Goal: Obtain resource: Obtain resource

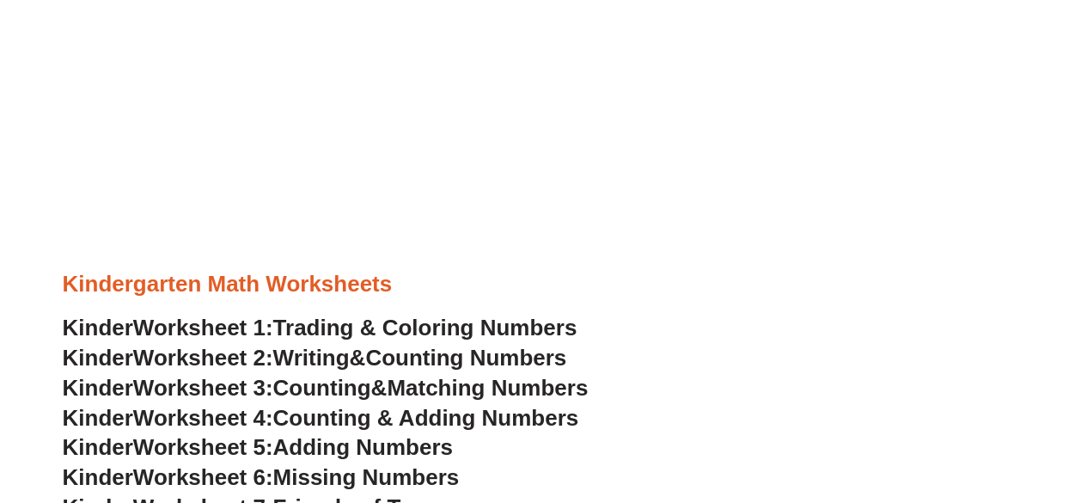
scroll to position [696, 0]
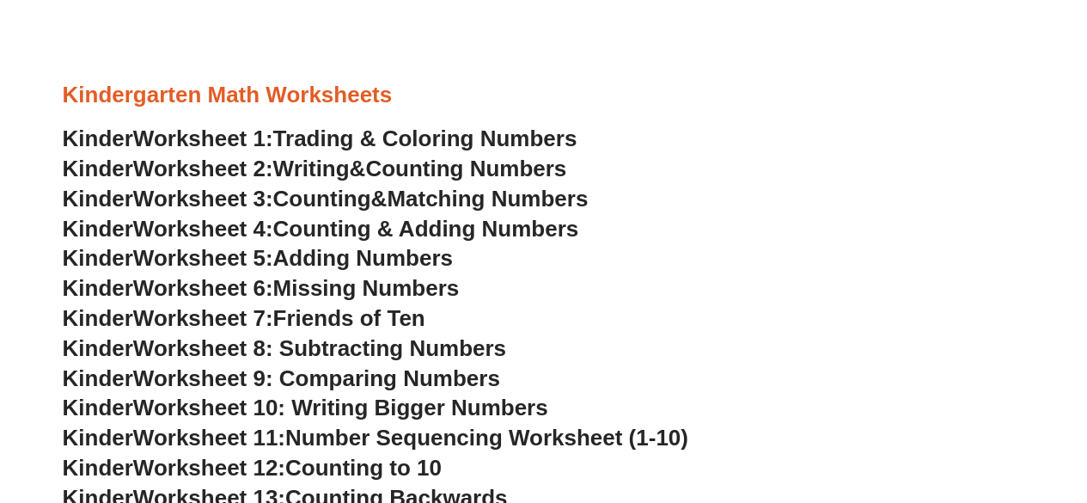
click at [401, 253] on span "Adding Numbers" at bounding box center [363, 258] width 180 height 26
drag, startPoint x: 454, startPoint y: 235, endPoint x: 442, endPoint y: 232, distance: 13.3
click at [847, 176] on h3 "Kinder Worksheet 2: Writing & Counting Numbers" at bounding box center [544, 169] width 962 height 29
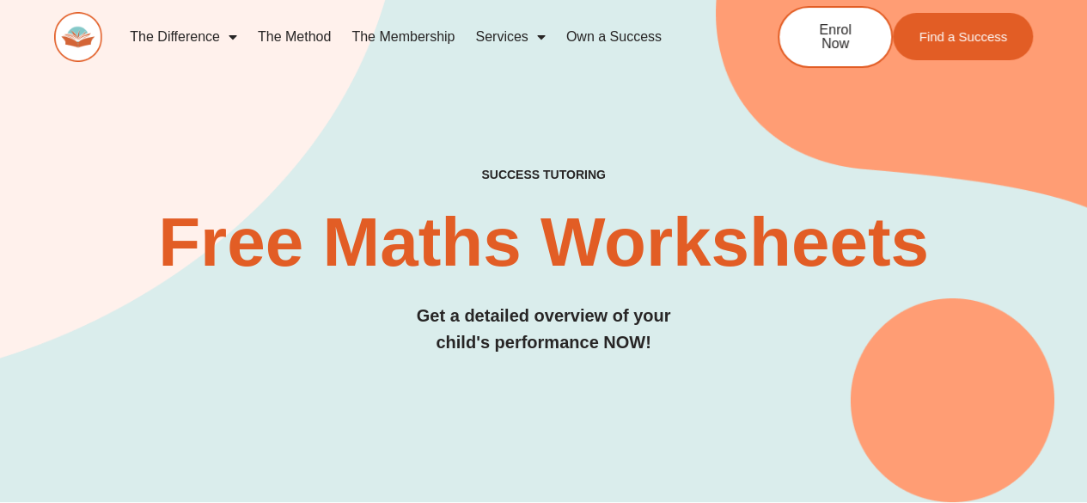
click at [91, 32] on img at bounding box center [78, 37] width 48 height 50
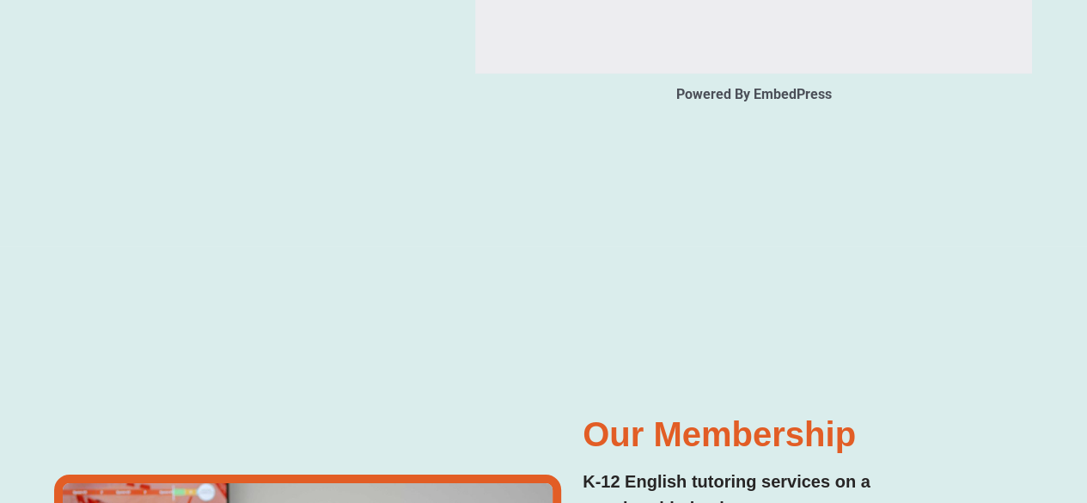
scroll to position [2758, 0]
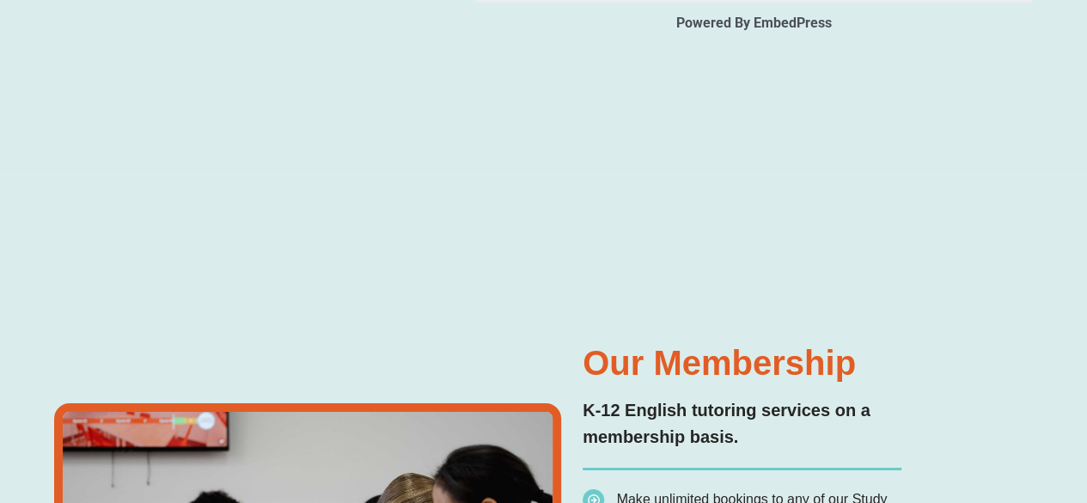
type input "*"
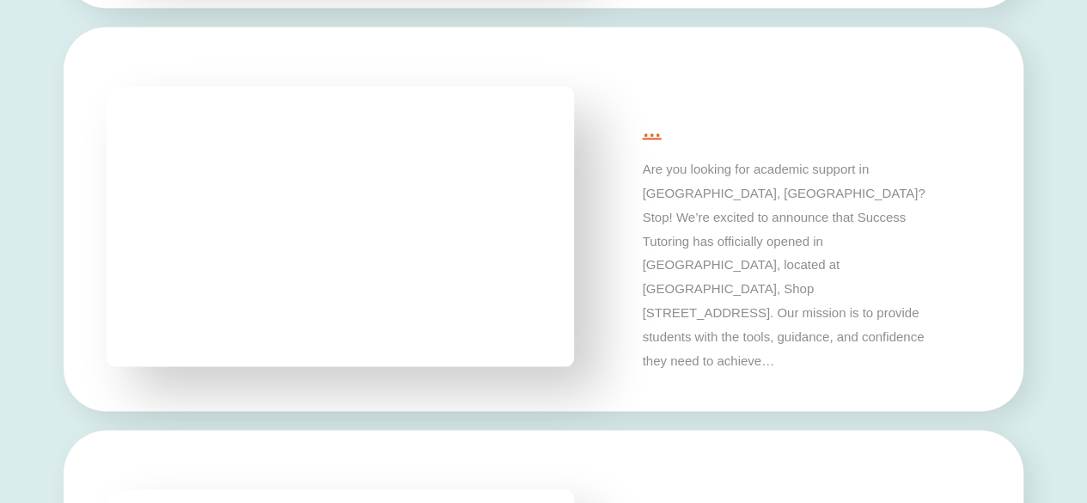
scroll to position [5120, 0]
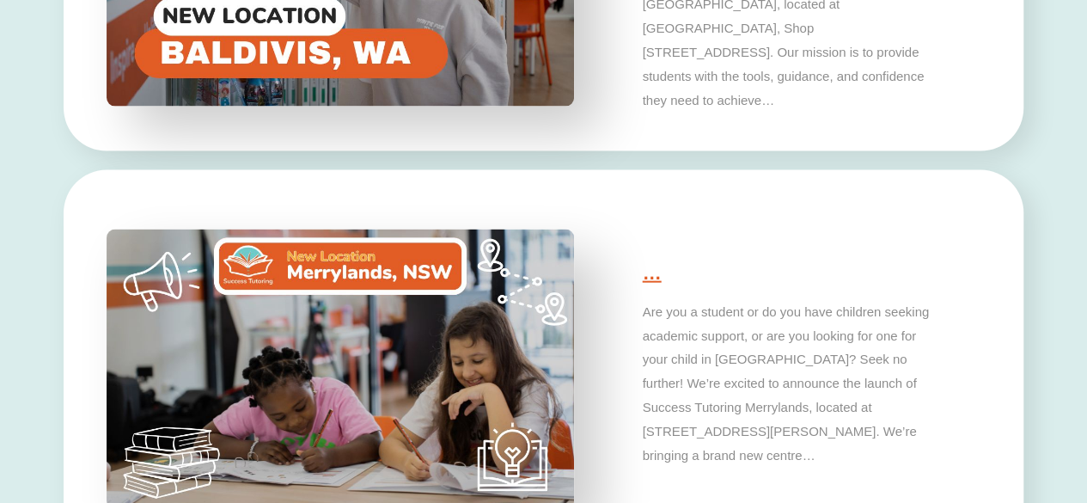
drag, startPoint x: 0, startPoint y: 0, endPoint x: 1076, endPoint y: 365, distance: 1136.6
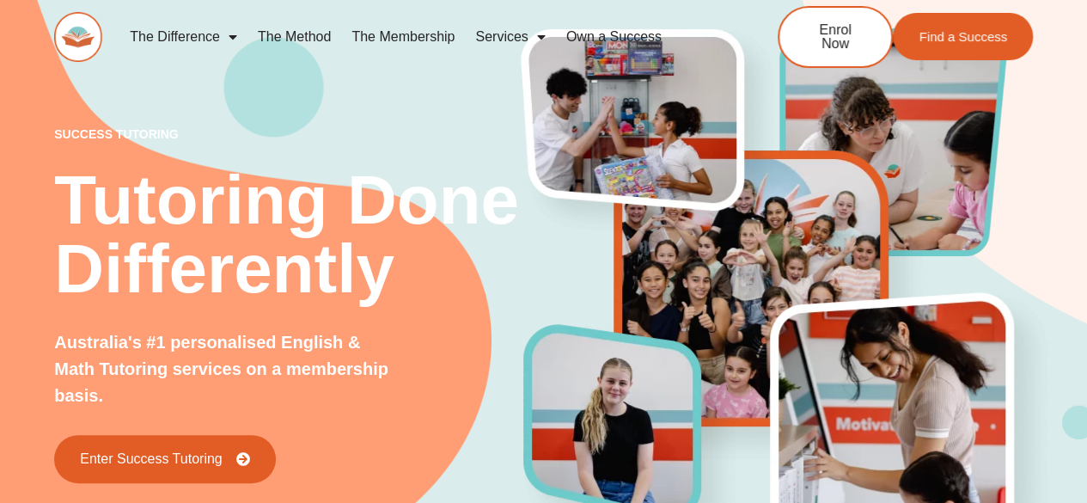
scroll to position [662, 0]
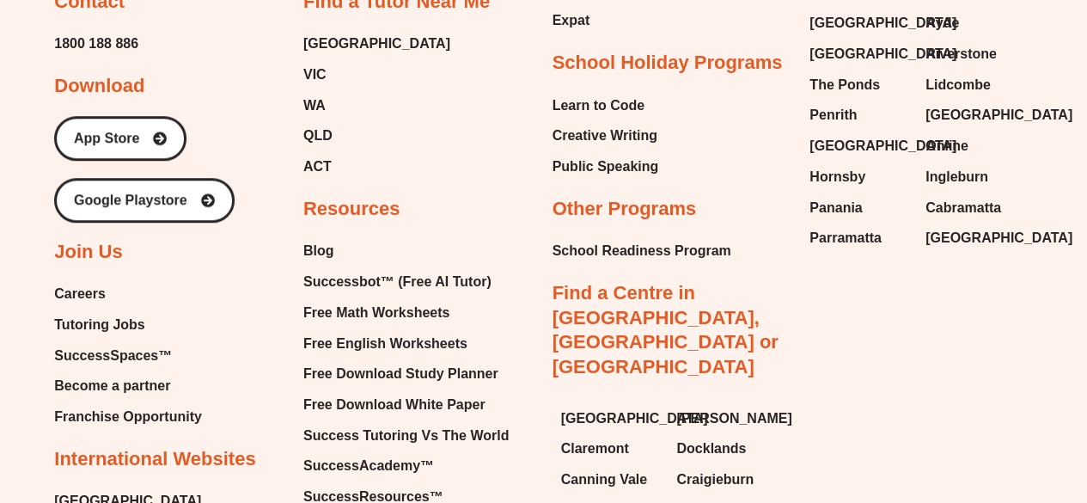
scroll to position [7304, 0]
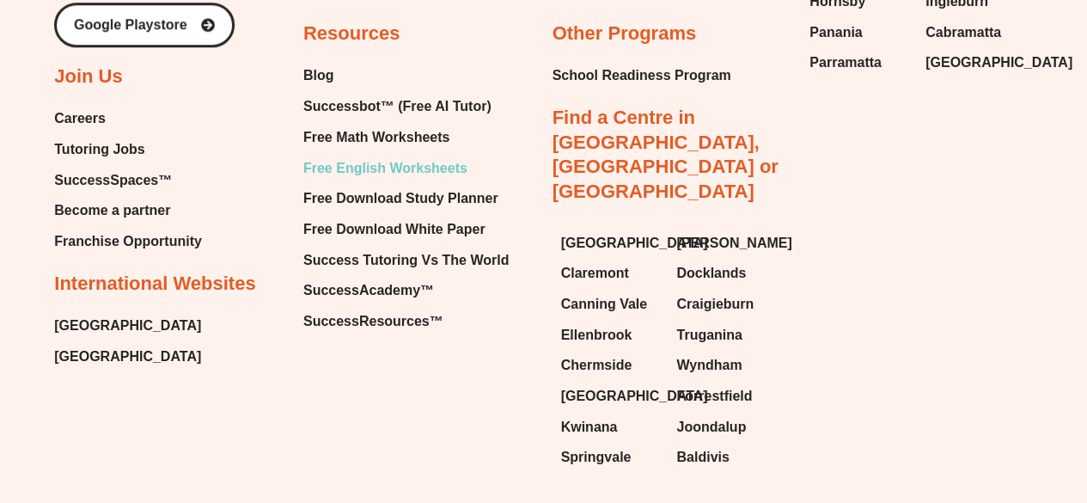
click at [425, 155] on span "Free English Worksheets" at bounding box center [385, 168] width 164 height 26
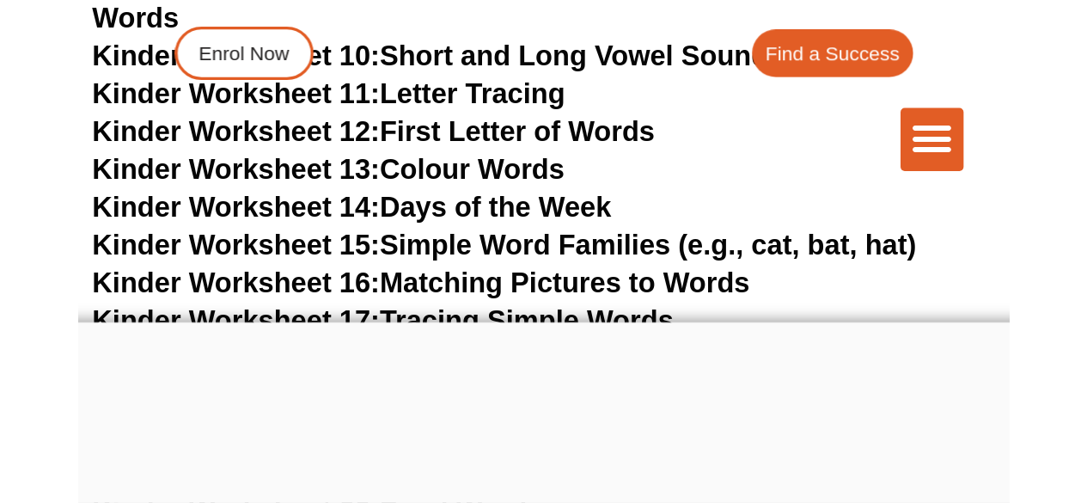
scroll to position [468, 0]
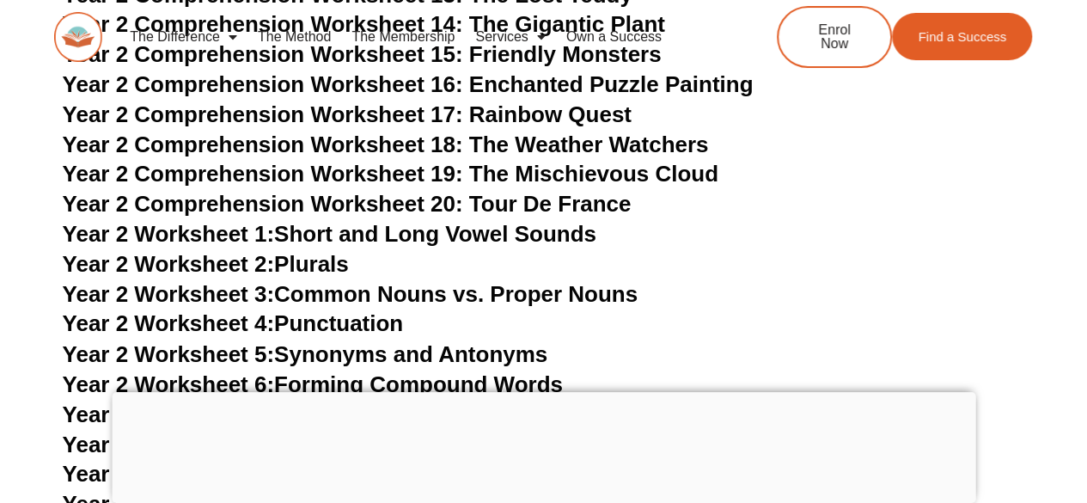
scroll to position [5092, 0]
